Goal: Ask a question

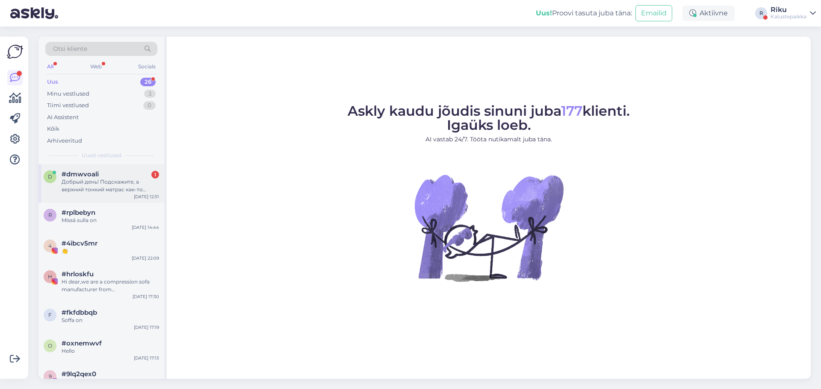
click at [97, 184] on div "Добрый день! Подскажите, а верхний тонкий матрас как-то крепится или просто леж…" at bounding box center [110, 185] width 97 height 15
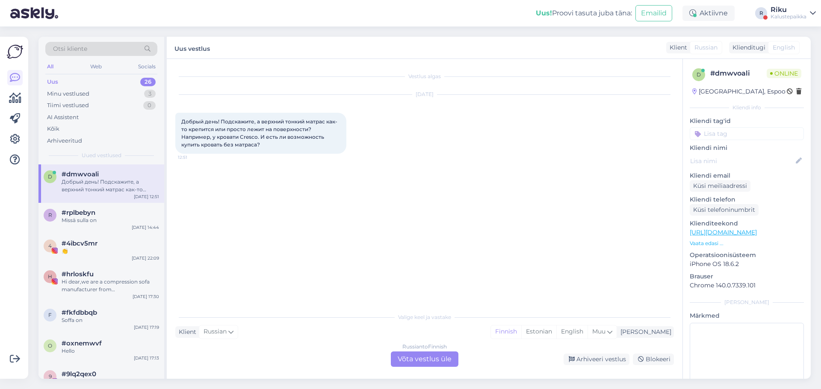
click at [421, 363] on div "Russian to Finnish Võta vestlus üle" at bounding box center [425, 359] width 68 height 15
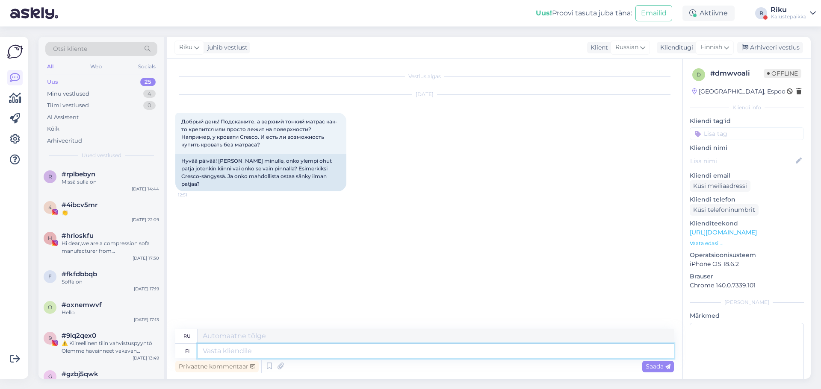
click at [259, 345] on textarea at bounding box center [435, 351] width 476 height 15
type textarea "Moiokka,"
type textarea "Привет,"
type textarea "Moikka, jur"
type textarea "Привет, юрист."
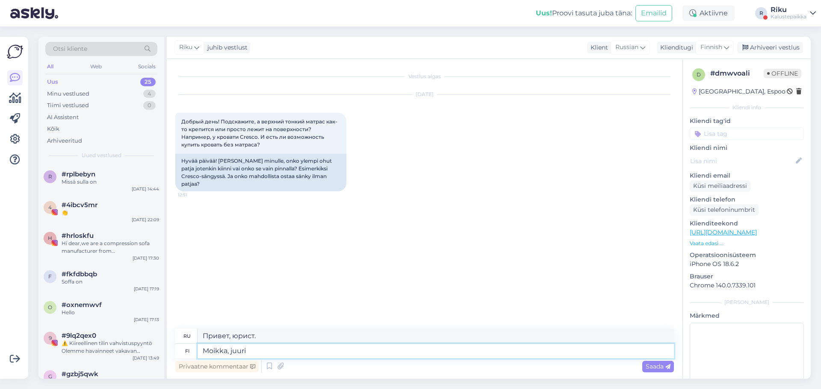
type textarea "Moikka, juuri n"
type textarea "Привет, просто"
type textarea "Moikka, juuri näin"
type textarea "Привет, вот так"
type textarea "Moikka, juuri näin."
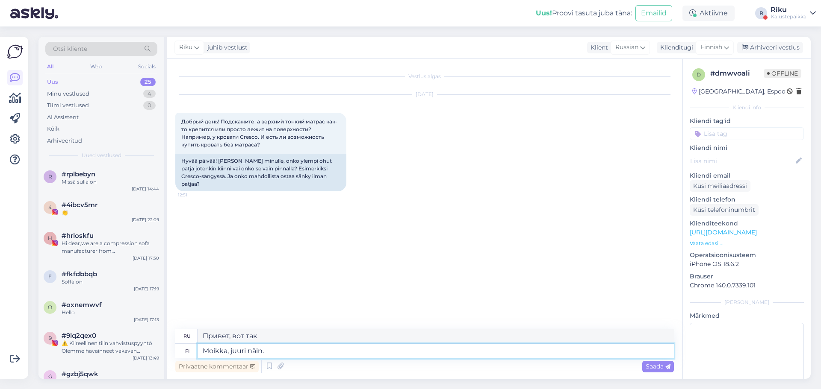
type textarea "Привет, вот именно так."
type textarea "Moikka, juuri näin,"
type textarea "Привет, вот так,"
type textarea "[PERSON_NAME], juuri näin, see on si"
type textarea "Привет, всё верно, вот и всё."
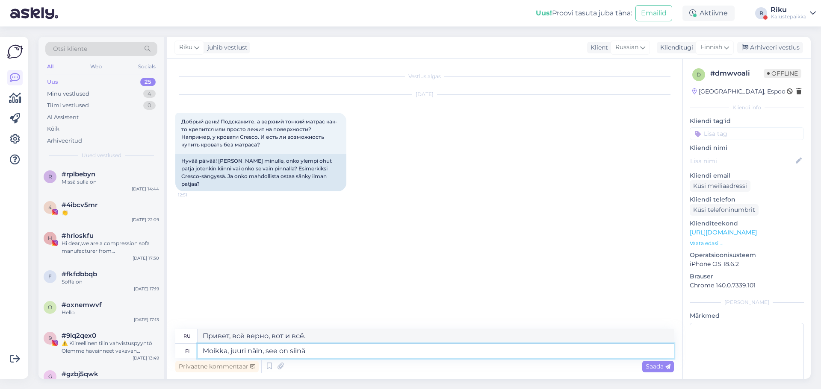
type textarea "Moikka, juuri näin, see on siinä k"
type textarea "Привет, вот и всё, вот и всё."
type textarea "[PERSON_NAME], juuri näin, see on siinä kiini"
type textarea "Привет, вот так вот и всё."
type textarea "Moikka, juuri näin, see on siinä kiinni eli"
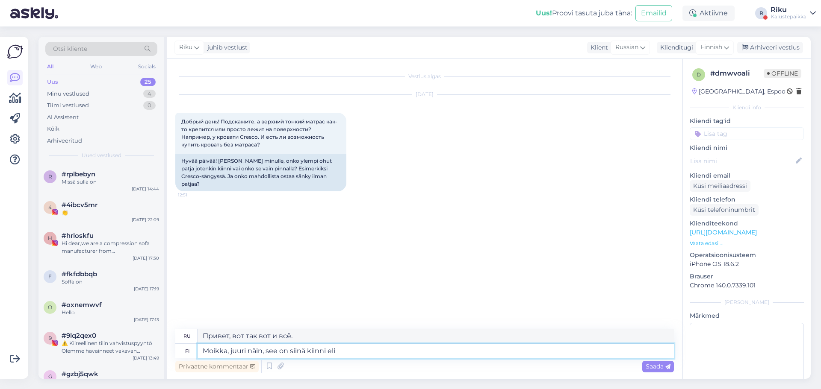
type textarea "Привет, вот и всё, вот и всё."
type textarea "Moikka, juuri näin, see on siinä kiinni eli e"
type textarea "Привет, вот так, это зависит от тебя, то есть"
type textarea "[PERSON_NAME], juuri näin, see on siinä kiinni eli et"
type textarea "Привет, вот так, это зависит от этого, то есть"
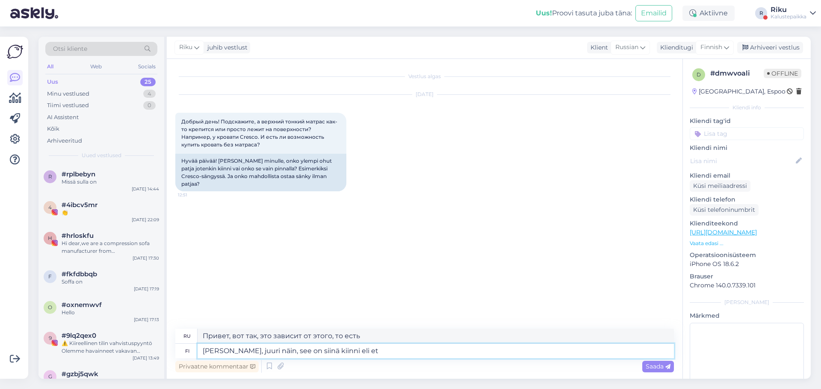
type textarea "Moikka, juuri näin, see on siinä kiinni eli ett"
type textarea "Привет, просто так, он там застрял, так что е"
type textarea "[PERSON_NAME], juuri näin, see on siinä kiinni eli et"
type textarea "Привет, вот так, это зависит от этого, так что ты не"
type textarea "Moikka, juuri näin, see on siinä kiinni eli e"
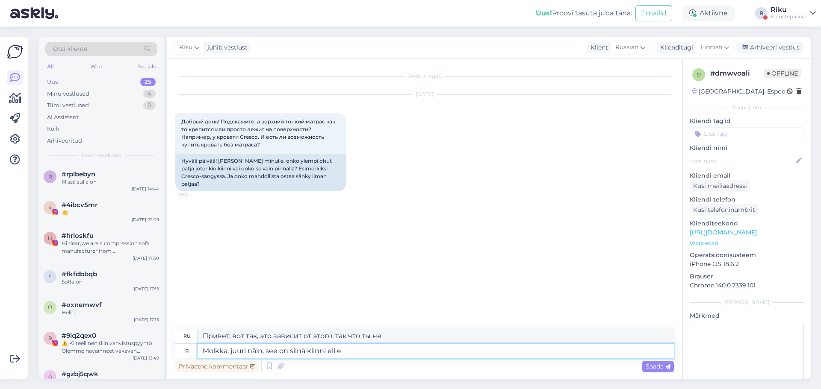
type textarea "Привет, вот так, это зависит от тебя, то есть"
type textarea "Moikka, juuri näin, see on siinä kiinni eli ei tar"
type textarea "Привет, вот так, это зависит от этого, так что нет"
type textarea "Moikka, juuri näin, see on siinä kiinni eli ei tarvi er"
type textarea "Привет, вот так, это зависит от тебя, так что тебе не нужно"
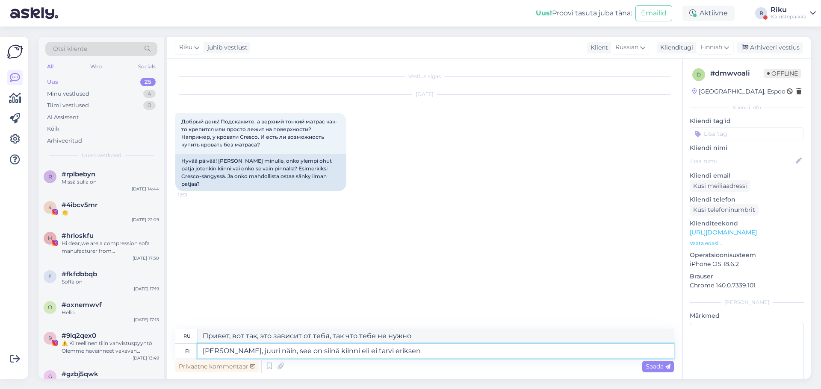
type textarea "[PERSON_NAME], juuri näin, see on siinä kiinni eli ei tarvi eriksen"
type textarea "Привет, все верно, он прилагается, так что вам не нужно делать это отдельно."
type textarea "[PERSON_NAME], juuri näin, see on siinä kiinni eli ei tarvi eriksen sijaus"
type textarea "Привет, все верно, он прикреплен к нему, так что вам не нужно отдельное место."
type textarea "[PERSON_NAME], juuri näin, see on siinä kiinni eli ei tarvi eriksen sijauspatja…"
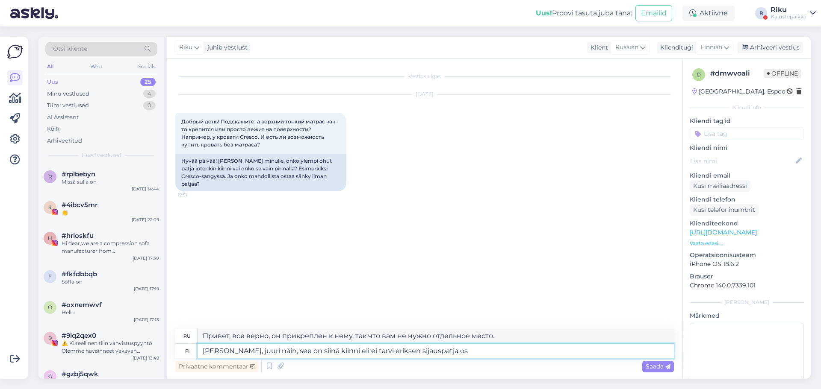
type textarea "Привет, именно так, он прикрепляется, поэтому вам не нужен отдельный матрас."
type textarea "[PERSON_NAME], juuri näin, see on siinä kiinni eli ei tarvi eriksen sijauspatja…"
type textarea "Привет, именно так, он прикрепляется, поэтому вам не нужно покупать отдельный м…"
type textarea "[PERSON_NAME], juuri näin, see on siinä kiinni eli ei tarvi eriksen sijauspatja…"
click at [665, 365] on span "Saada" at bounding box center [657, 367] width 25 height 8
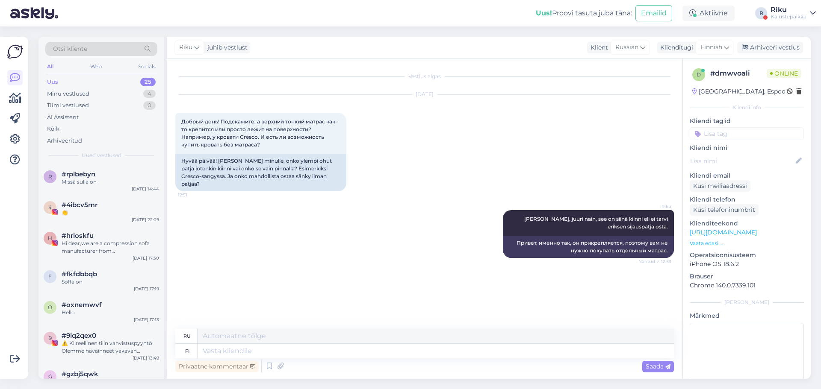
click at [409, 263] on div "Vestlus algas [DATE] Добрый день! Подскажите, а верхний тонкий матрас как-то кр…" at bounding box center [428, 195] width 506 height 254
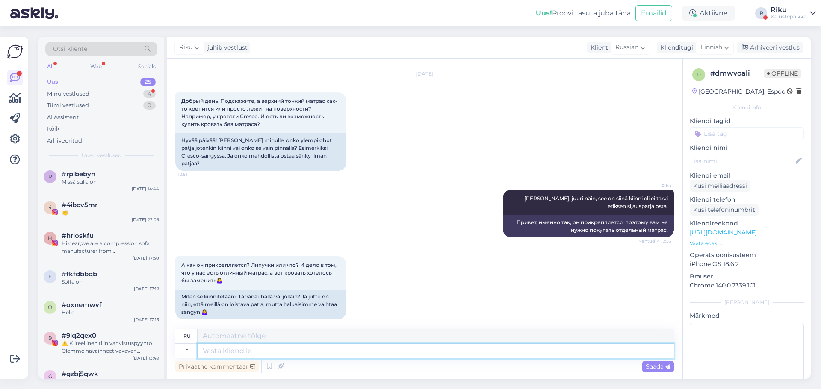
click at [291, 347] on textarea at bounding box center [435, 351] width 476 height 15
type textarea "ahaa, e"
type textarea "Я понимаю,"
type textarea "ahaa, eli"
type textarea "ага, это так"
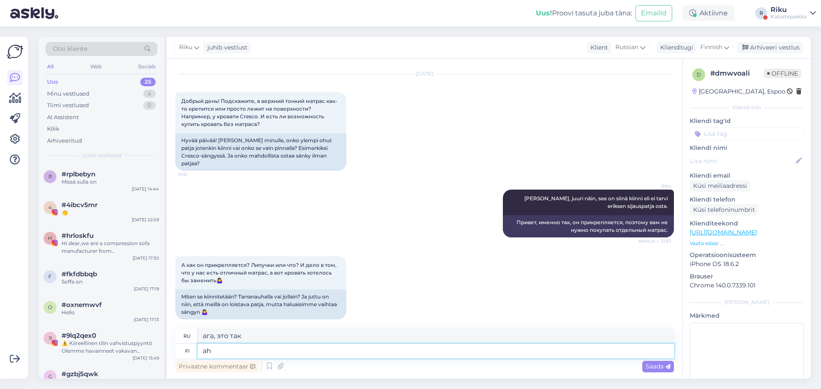
type textarea "a"
type textarea "Я понимаю,"
type textarea "ok,"
type textarea "хорошо,"
type textarea "ok, eli ta"
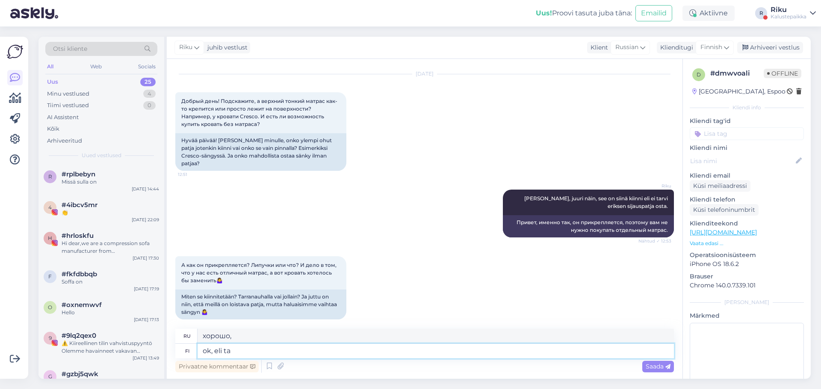
type textarea "хорошо, так что"
type textarea "ok, [PERSON_NAME] vaa"
type textarea "хорошо, так что вам нужно"
type textarea "ok, eli tarvitte vaan"
type textarea "хорошо, так что вам просто нужно"
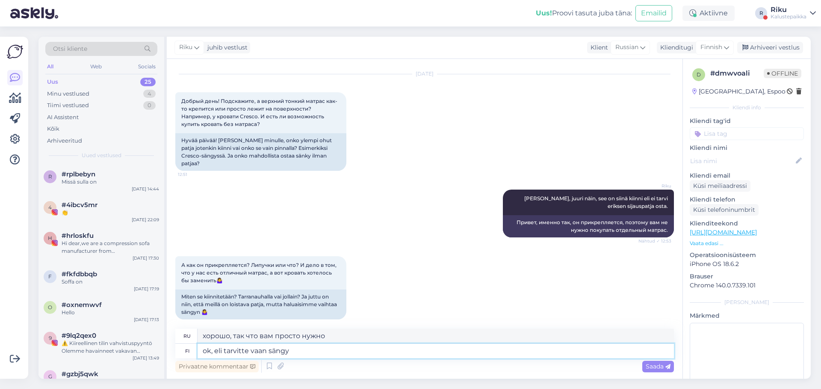
type textarea "ok, eli tarvitte vaan sängy"
type textarea "хорошо, тебе просто нужна кровать"
type textarea "ok, eli tarvitte vaan sängy runko ja"
type textarea "хорошо, тогда вам просто нужна рама кровати"
type textarea "ok, eli tarvitte vaan sängy runko ja p"
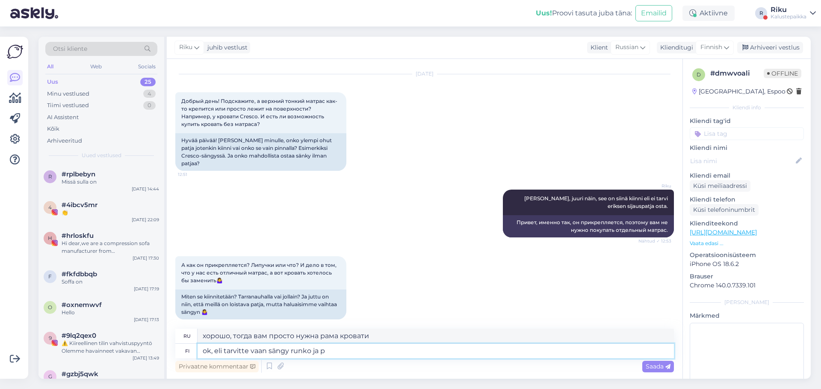
type textarea "[PERSON_NAME], все, что вам нужно, это каркас кровати и"
type textarea "ok, eli tarvitte vaan sängy runko ja pääty"
type textarea "Хорошо, вам просто нужен каркас кровати и изголовье."
type textarea "ok, eli tarvitte vaan sängy runko ja pääty ei"
type textarea "Хорошо, тогда вам понадобится только каркас кровати, а не изголовье."
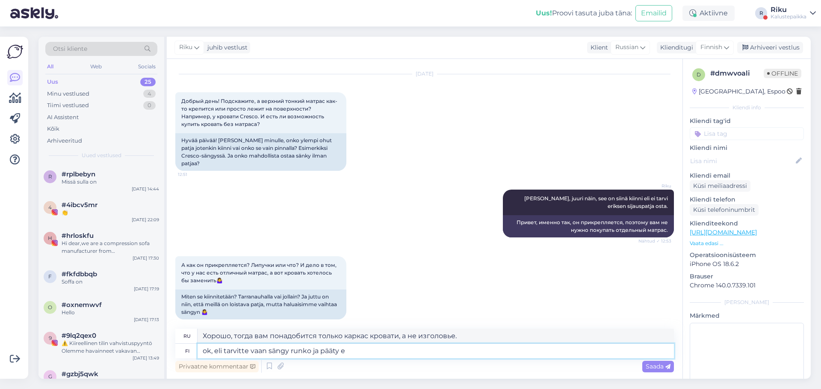
type textarea "ok, eli tarvitte vaan sängy runko ja pääty"
type textarea "Хорошо, вам просто нужен каркас кровати и изголовье."
type textarea "ok, eli tarvitte vaan sängy runko ja pääty , ei"
type textarea "Хорошо, вам просто нужен каркас кровати и изголовье,"
type textarea "ok, eli tarvitte vaan sängy runko ja pääty , ei p"
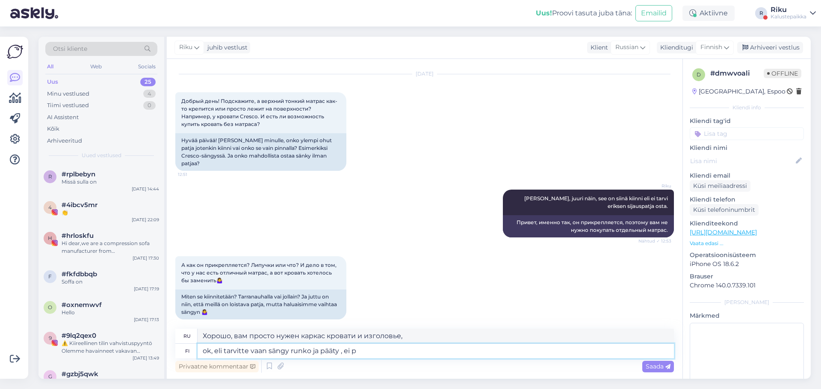
type textarea "Хорошо, вам просто нужен каркас кровати и изголовье, нет"
type textarea "ok, eli tarvitte vaan sängy runko ja pääty , ei patja"
type textarea "Хорошо, вам нужны только каркас кровати и изголовье, а не матрас."
type textarea "ok, eli tarvitte vaan sängy runko ja pääty , ei patja?"
type textarea "Хорошо, то есть вам нужны только каркас кровати и изголовье, а матрас не нужен?"
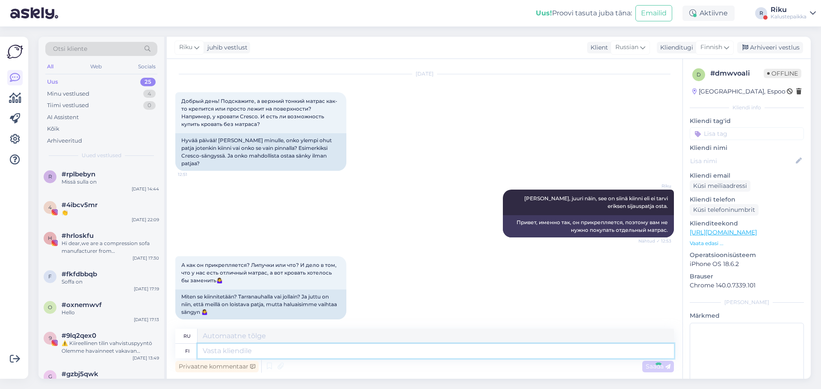
scroll to position [80, 0]
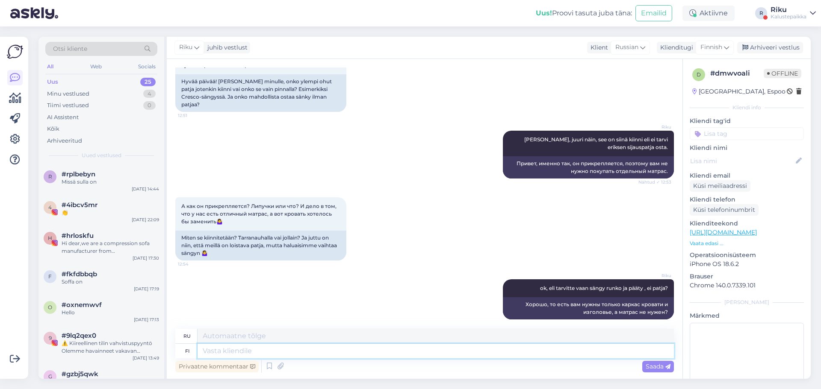
click at [301, 351] on textarea at bounding box center [435, 351] width 476 height 15
type textarea "sitä"
type textarea "то"
type textarea "sitä ei s"
type textarea "это не"
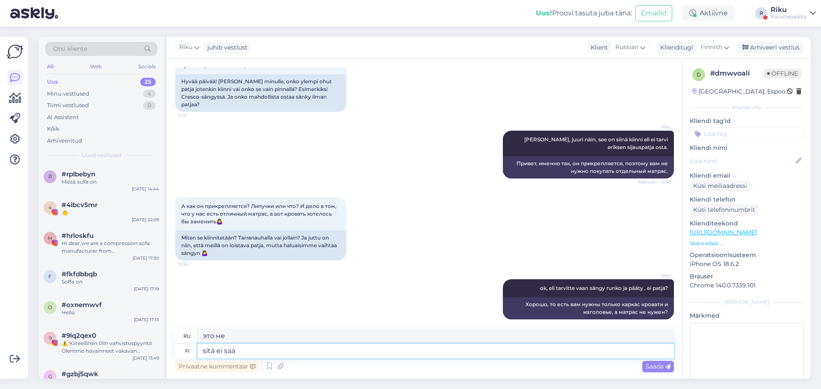
type textarea "sitä ei saa"
type textarea "это не разрешено"
type textarea "sitä ei saa irti"
type textarea "его нельзя удалить"
type textarea "sitä e"
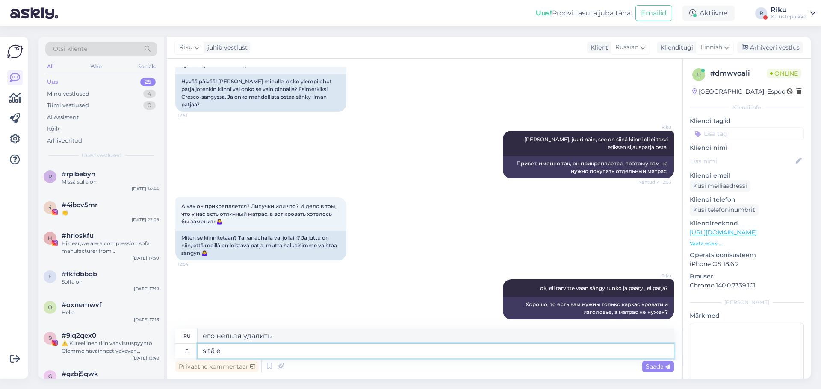
type textarea "это не разрешено"
type textarea "s"
type textarea "это не"
type textarea "то"
type textarea "sitä ylimäistä"
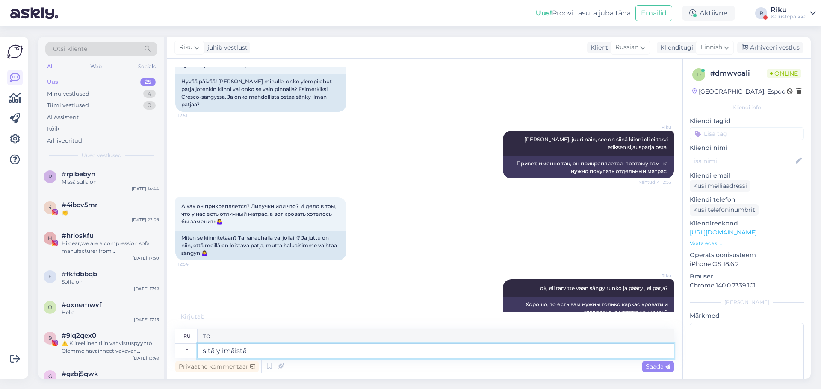
type textarea "что превосходящий"
type textarea "sitä ylimäistä ohuty pa"
type textarea "эта дополнительная худоба"
type textarea "sitä ylimäistä ohuty patja e"
type textarea "этот очень тонкий матрас"
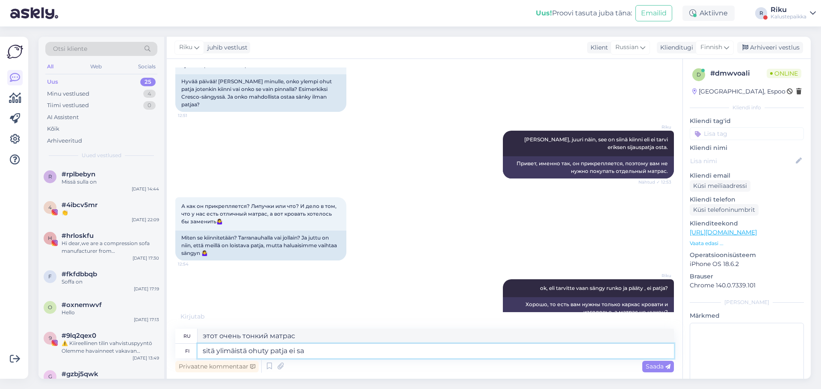
type textarea "sitä ylimäistä ohuty patja ei saa"
type textarea "Этот очень тонкий матрас не"
type textarea "sitä ylimäistä ohuty patja ei saaa s"
type textarea "Этот сверхтонкий матрас уже не может быть лучше."
type textarea "sitä ylimäistä ohuty patja ei saaa siitä ir"
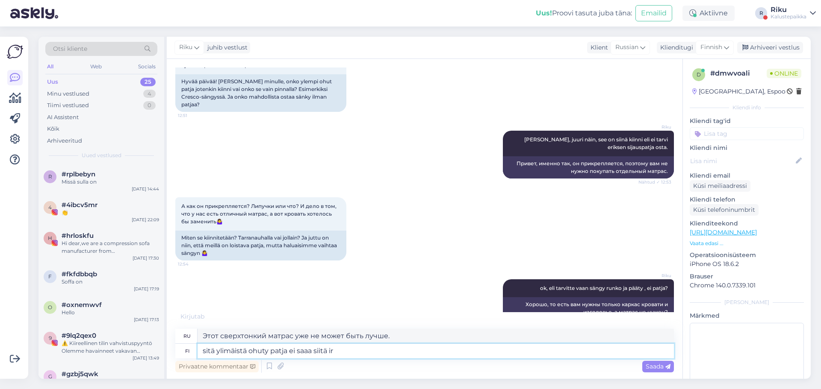
type textarea "Слишком тонкий матрас не выдержит."
type textarea "sitä ylimäistä ohuty patja ei saaa siitä irti,"
type textarea "Тонкий матрас не избавится от этого лишнего слоя."
type textarea "sitä ylimäistä ohuty patja ei saaa siitä irti, eli"
type textarea "Тонкий матрас не избавит от лишнего веса, поэтому"
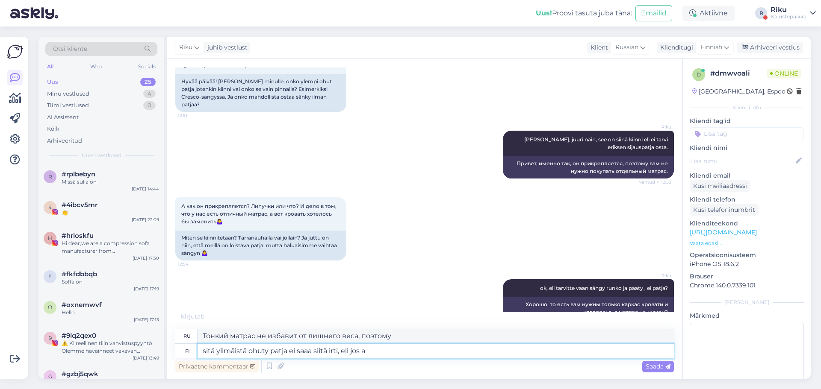
type textarea "sitä ylimäistä ohuty patja ei saaa siitä irti, eli jos al"
type textarea "Тонкий матрас не избавит от лишнего веса, поэтому если"
type textarea "sitä ylimäistä ohuty patja ei saaa siitä irti, eli jos aha"
type textarea "Очень тонкий матрас не избавит от этого, поэтому если вы хотите"
type textarea "sitä ylimäistä ohuty patja ei saaa siitä irti, eli jos"
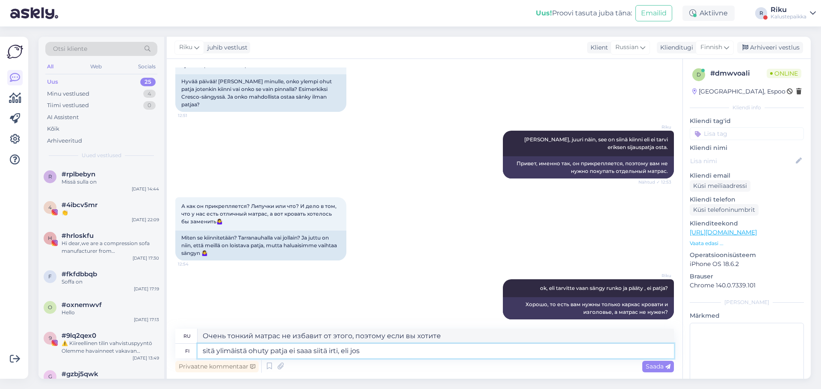
type textarea "Тонкий матрас не избавит от лишнего веса, поэтому если"
type textarea "sitä ylimäistä ohuty patja ei saaa siitä irti, eli jos halua pa"
type textarea "Тонкий матрас не избавит от лишнего веса, поэтому, если вы хотите"
type textarea "sitä ylimäistä ohuty patja ei saaa siitä irti, eli jos halua patjan m"
type textarea "Тонкий матрас не избавит от лишнего веса, поэтому если вам нужен матрас"
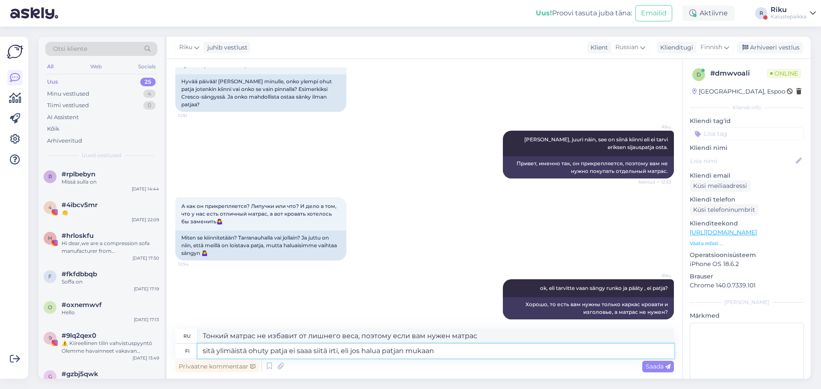
type textarea "sitä ylimäistä ohuty patja ei saaa siitä irti, eli jos halua patjan mukaan"
type textarea "Очень тонкий матрас не избавит от этого, поэтому, если вы хотите взять матрас с…"
type textarea "sitä ylimäistä ohuty patja ei saaa siitä irti, eli jos halua patjan mukaan niin…"
type textarea "Даже очень тонкий матрас не избавит от этого, поэтому, если вы хотите взять мат…"
type textarea "sitä ylimäistä ohuty patja ei saaa siitä irti, eli jos halua patjan mukaan niin…"
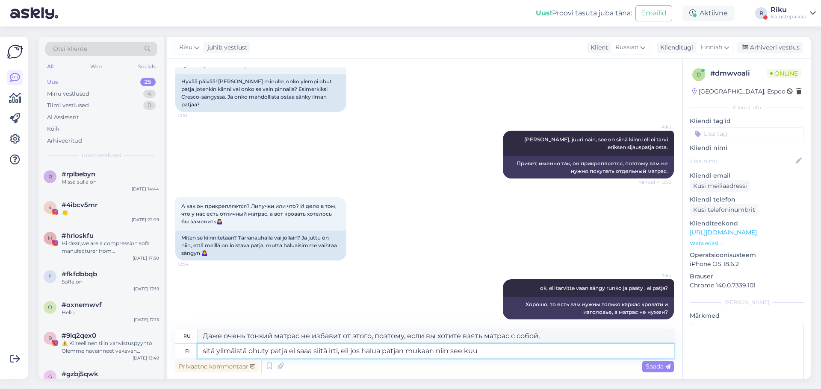
type textarea "Даже очень тонкий матрас не избавит от этого, так что если вы хотите взять матр…"
type textarea "sitä ylimäistä ohuty patja ei saaa siitä irti, eli jos halua patjan mukaan niin…"
type textarea "Очень тонкий матрас не поможет от этого избавиться, так что если вы хотите взят…"
type textarea "sitä ylimäistä ohuty patja ei saaa siitä irti, eli jos halua patjan mukaan niin…"
type textarea "Сверхтонкий матрас не решает эту проблему, так что если вы хотите матрас в комп…"
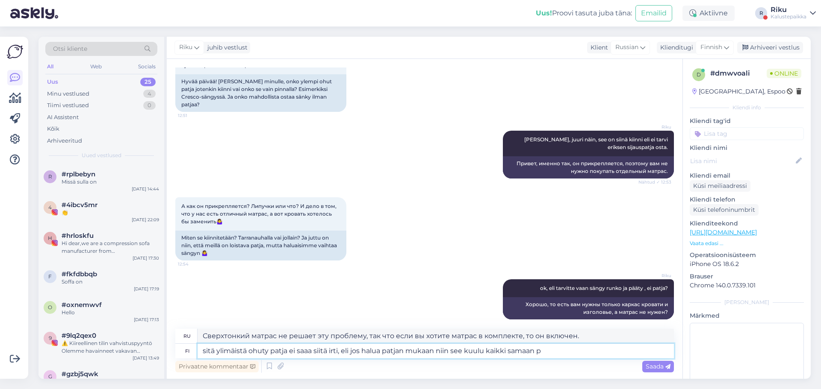
type textarea "sitä ylimäistä ohuty patja ei saaa siitä irti, eli jos halua patjan mukaan niin…"
type textarea "Сверхтонкий матрас не избавляет от этого, поэтому, если вы хотите включить матр…"
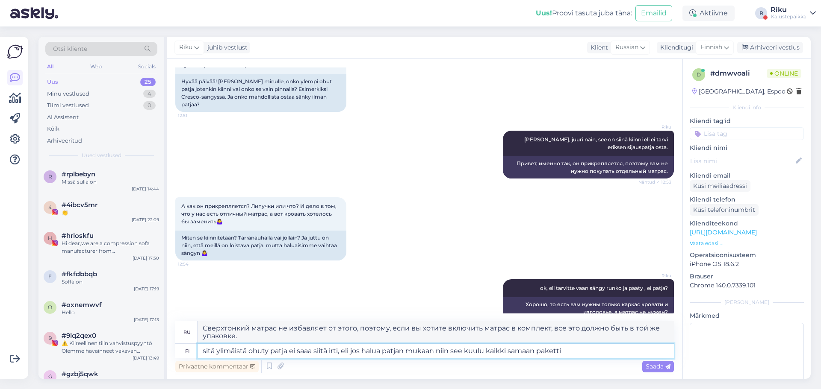
type textarea "sitä ylimäistä ohuty patja ei saaa siitä irti, eli jos halua patjan mukaan niin…"
type textarea "Из него нельзя вытащить сверхтонкий матрас, поэтому, если вы хотите включить ма…"
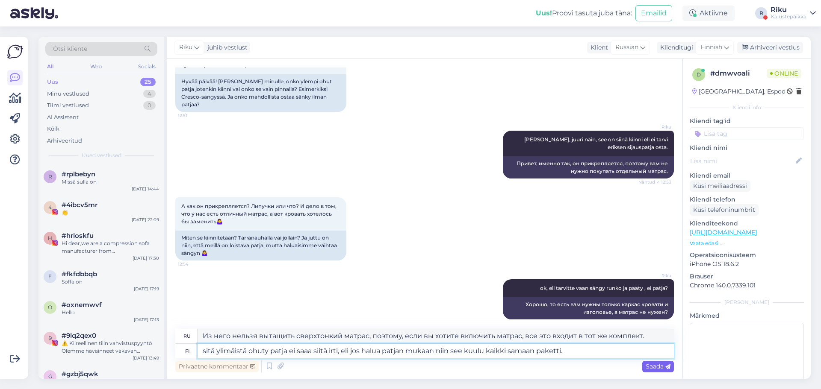
type textarea "sitä ylimäistä ohuty patja ei saaa siitä irti, eli jos halua patjan mukaan niin…"
click at [653, 370] on span "Saada" at bounding box center [657, 367] width 25 height 8
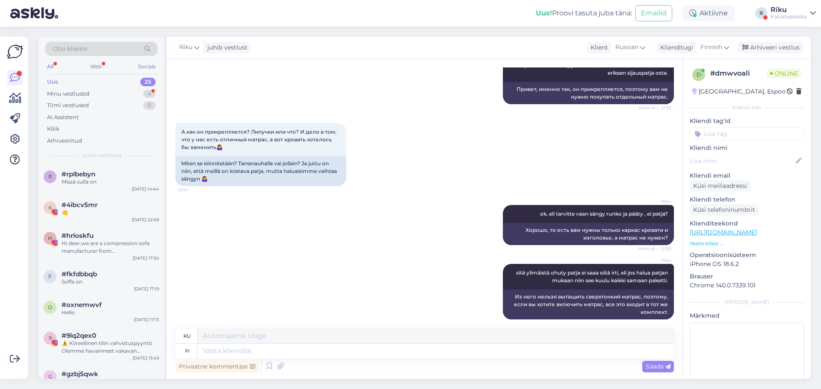
scroll to position [244, 0]
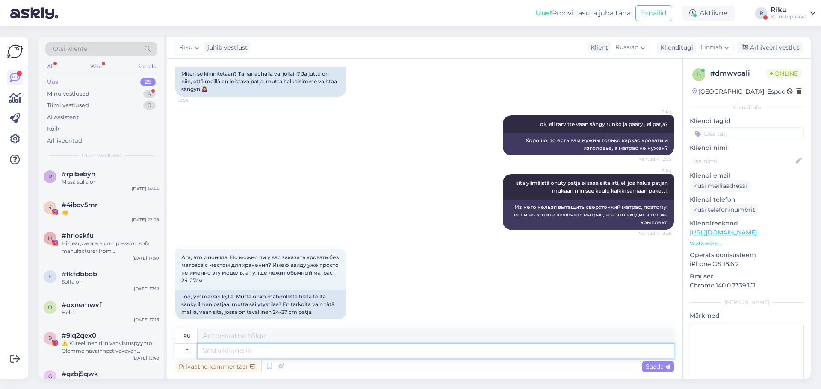
click at [299, 351] on textarea at bounding box center [435, 351] width 476 height 15
type textarea "on mah"
type textarea "есть"
type textarea "on mahdollitsa"
type textarea "это возможно"
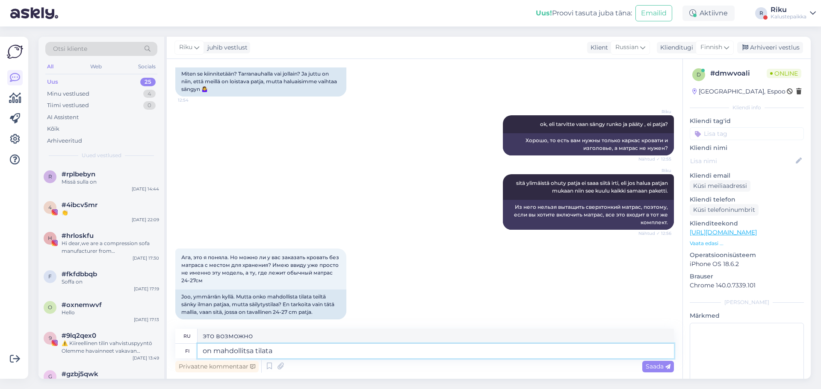
type textarea "on mahdollitsa tilata s"
type textarea "можно ли заказать"
type textarea "on mahdollitsa tilata sängy"
type textarea "Можно ли заказать кровать?"
type textarea "on mahdollitsa tilata sängy ilman p"
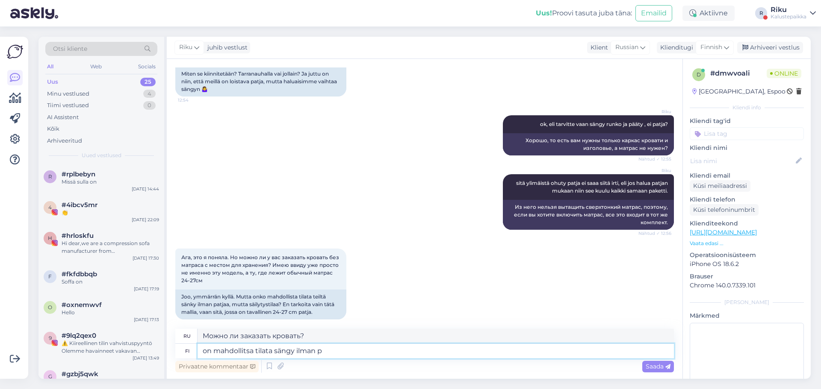
type textarea "Можно ли заказать кровать без"
type textarea "on mahdollitsa tilata sängy ilman patja"
type textarea "Можно ли заказать кровать без матраса?"
type textarea "on mahdollitsa tilata sängy ilman patja,"
type textarea "Кровать можно заказать без матраса,"
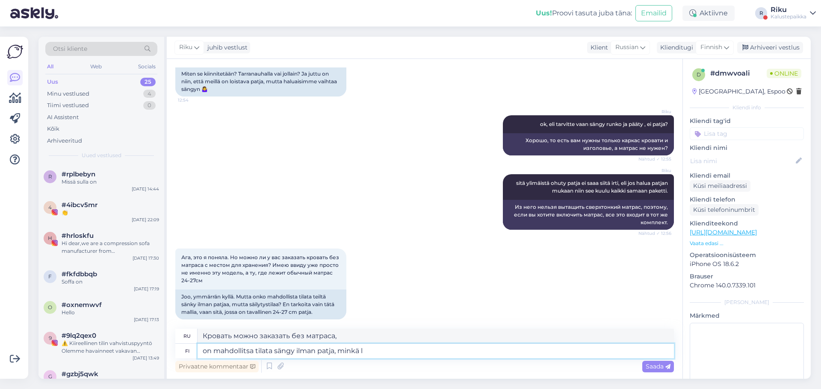
type textarea "on mahdollitsa tilata sängy ilman patja, minkä la"
type textarea "Кровать можно заказать без матраса, который"
type textarea "on mahdollitsa tilata sängy ilman patja, minkä laista"
type textarea "Можно ли заказать кровать без матраса, какой?"
type textarea "on mahdollitsa tilata sängy ilman patja, minkä laista sängy a"
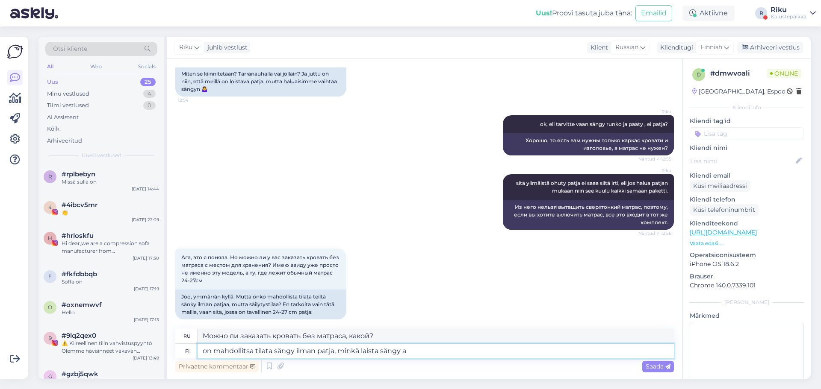
type textarea "Можно ли заказать кровать без матраса, какая кровать?"
type textarea "on mahdollitsa tilata sängy ilman patja, minkä laista sängy aiat"
type textarea "Можно ли заказать кровать без матраса, какую кровать вы хотите?"
type textarea "on mahdollitsa tilata sängy ilman patja, minkä laista sängy aiatelit"
type textarea "Можно ли заказать кровать без матраса, какой бы тип кровати вы ни выбрали?"
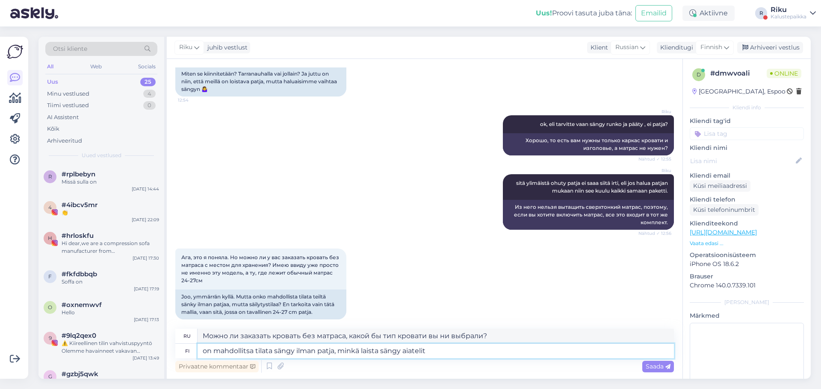
type textarea "on mahdollitsa tilata sängy ilman patja, minkä laista sängy aiatelit+"
type textarea "Можно ли заказать кровать без матраса, какой бы тип кровати вы ни имели в виду?"
type textarea "on mahdollitsa tilata sängy ilman patja, minkä laista sängy aiatelit+"
click at [658, 371] on div "Saada" at bounding box center [658, 367] width 32 height 12
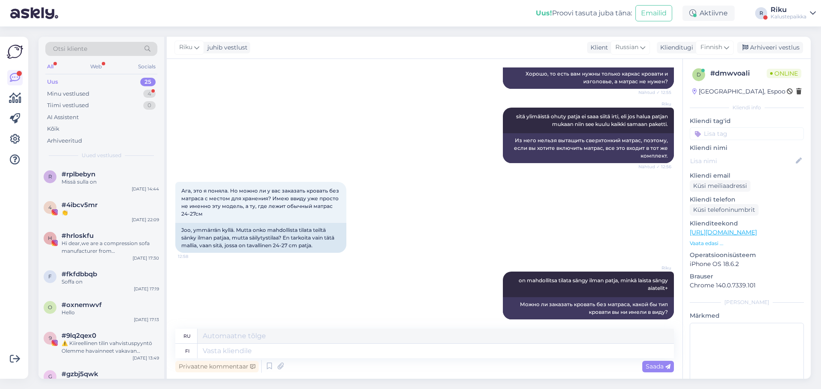
scroll to position [362, 0]
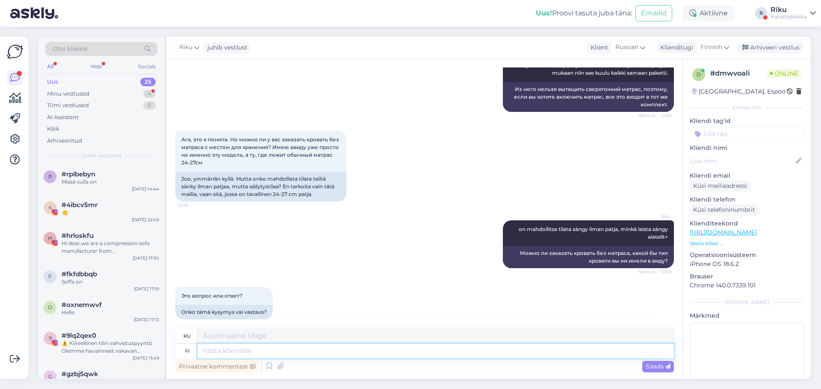
click at [296, 351] on textarea at bounding box center [435, 351] width 476 height 15
paste textarea "Кровать без матраса можно заказать, но какую именно кровать вы имеете в виду?"
type textarea "Кровать без матраса можно заказать, но какую именно кровать вы имеете в виду?"
type textarea "Кровать без матраса можно заказать, но какую кровать вы имеете в виду?"
